Goal: Task Accomplishment & Management: Manage account settings

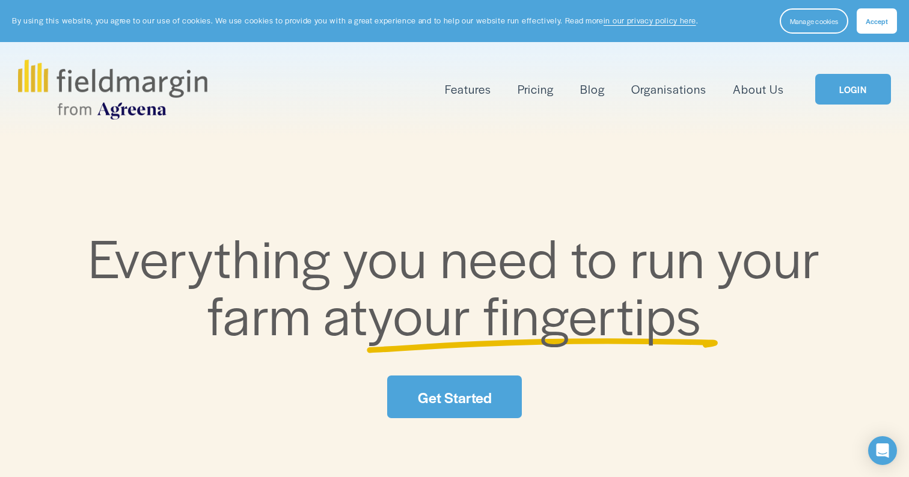
click at [868, 87] on link "LOGIN" at bounding box center [853, 89] width 76 height 31
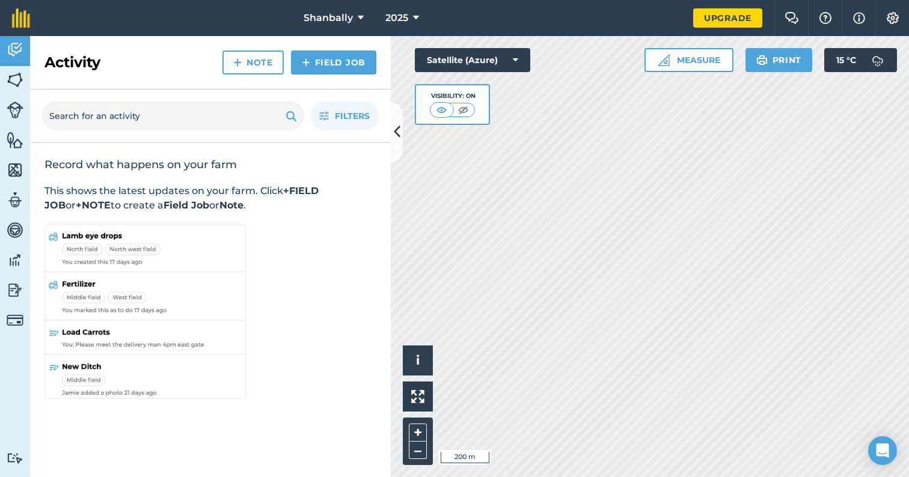
click at [891, 13] on img at bounding box center [893, 18] width 14 height 12
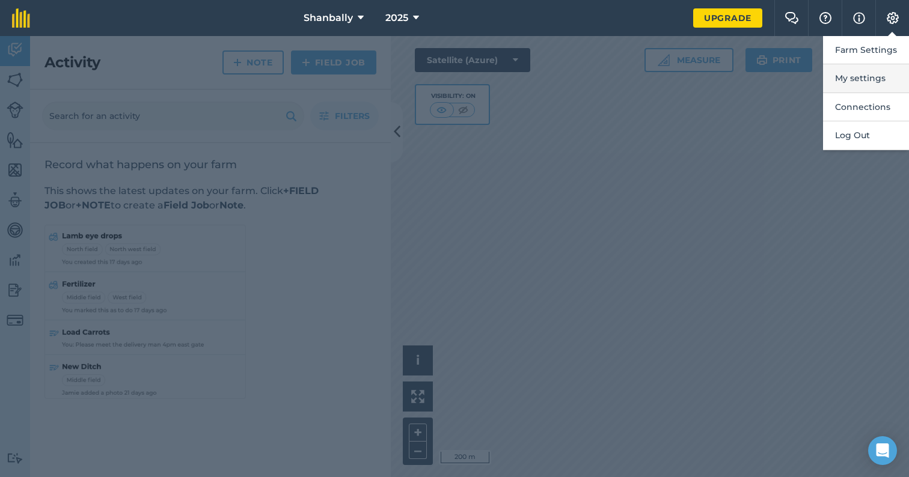
click at [865, 85] on button "My settings" at bounding box center [866, 78] width 86 height 28
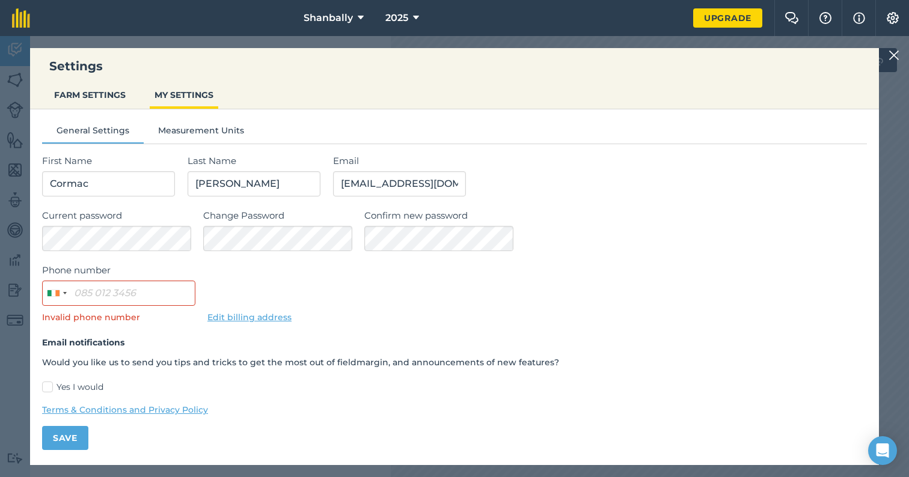
click at [437, 304] on div "Phone number Ireland +353 244 results found Afghanistan +93 Albania +355 Algeri…" at bounding box center [454, 293] width 825 height 61
click at [66, 429] on button "Save" at bounding box center [65, 438] width 46 height 24
click at [133, 293] on input "Phone number" at bounding box center [118, 292] width 153 height 25
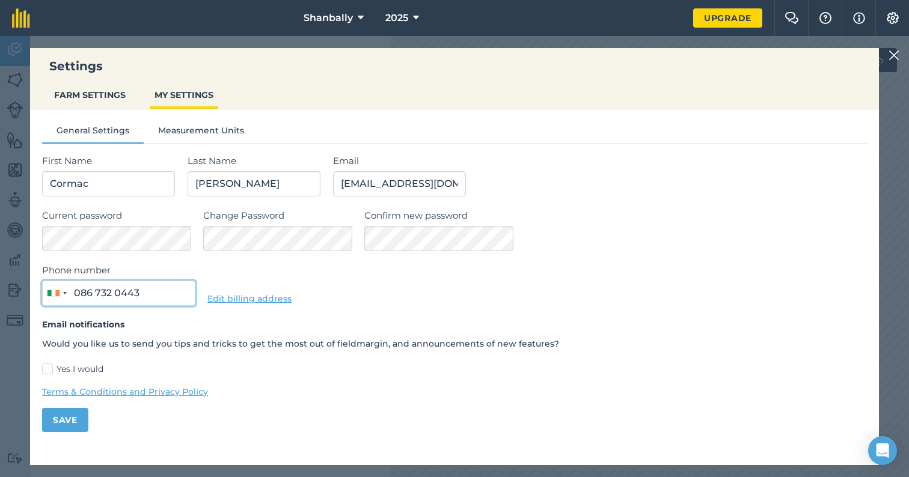
scroll to position [0, 0]
type input "086 732 0443"
click at [61, 416] on button "Save" at bounding box center [65, 420] width 46 height 24
click at [898, 58] on img at bounding box center [894, 55] width 11 height 14
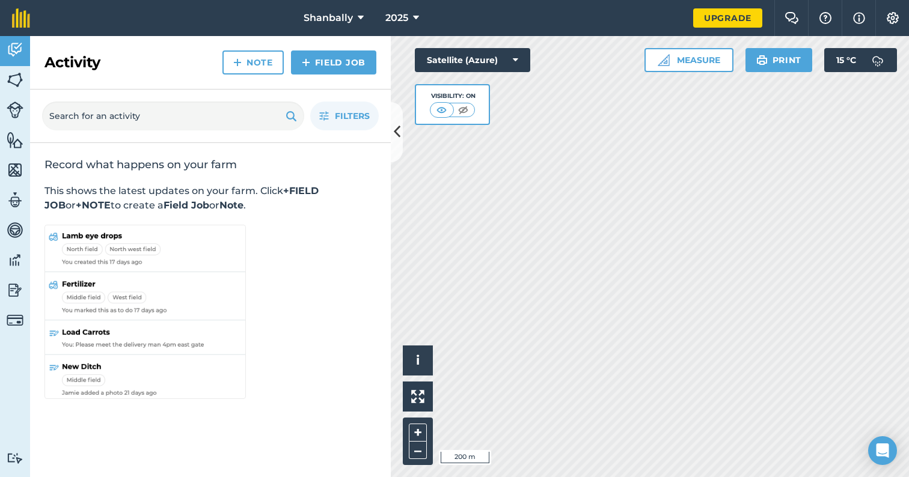
click at [888, 13] on img at bounding box center [893, 18] width 14 height 12
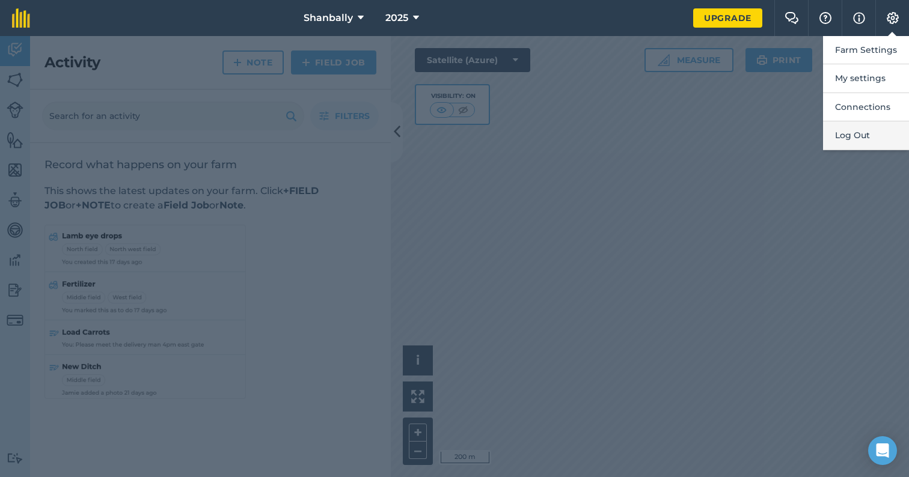
click at [849, 138] on button "Log Out" at bounding box center [866, 135] width 86 height 28
